Goal: Navigation & Orientation: Find specific page/section

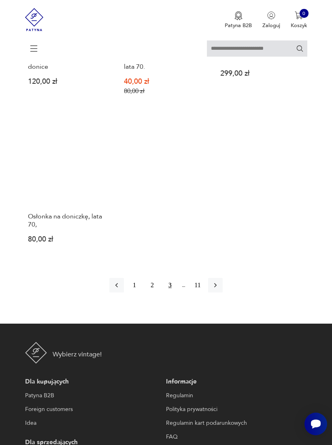
scroll to position [975, 0]
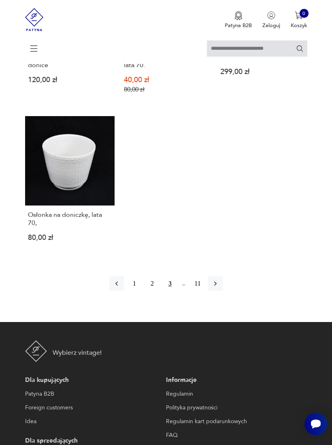
click at [220, 288] on icon "button" at bounding box center [215, 284] width 8 height 8
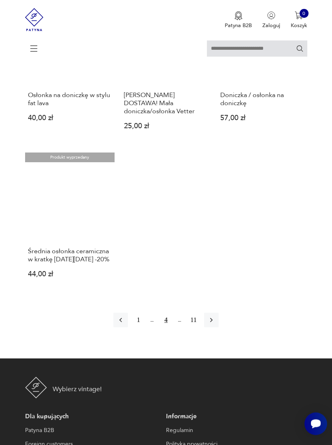
scroll to position [911, 0]
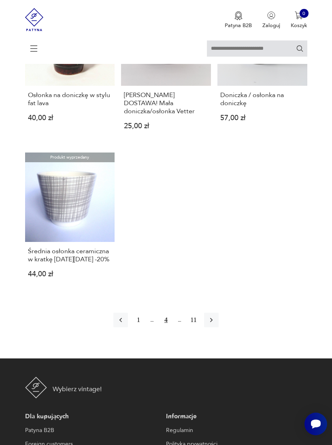
click at [215, 324] on icon "button" at bounding box center [211, 320] width 8 height 8
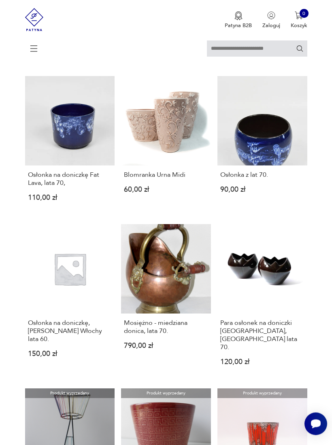
scroll to position [157, 0]
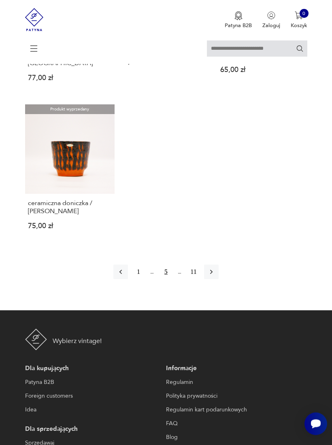
click at [213, 275] on icon "button" at bounding box center [211, 273] width 2 height 4
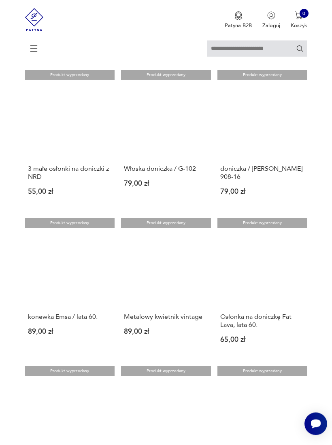
scroll to position [157, 0]
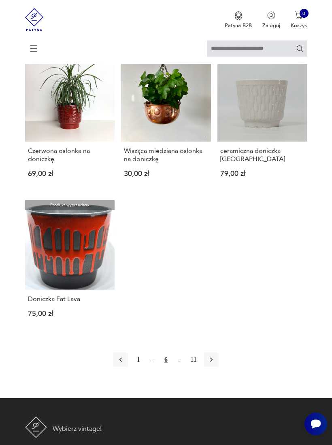
click at [215, 364] on icon "button" at bounding box center [211, 360] width 8 height 8
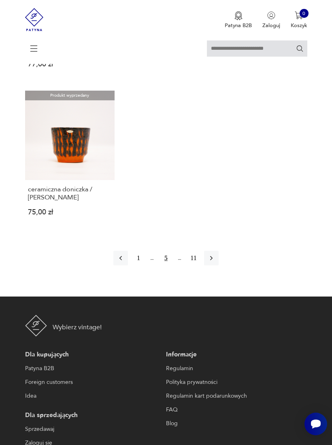
scroll to position [281, 0]
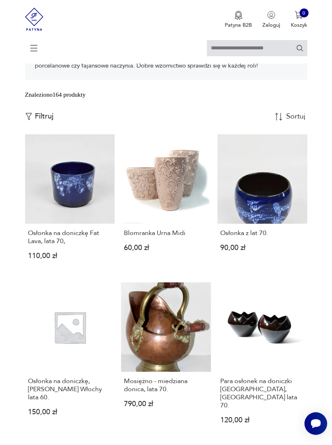
scroll to position [157, 0]
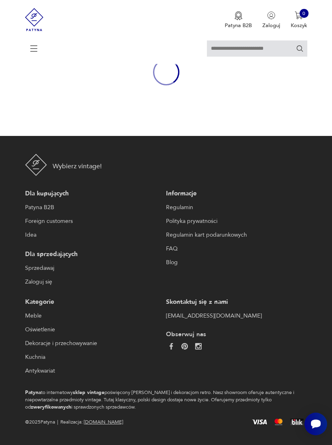
scroll to position [281, 0]
